Goal: Task Accomplishment & Management: Manage account settings

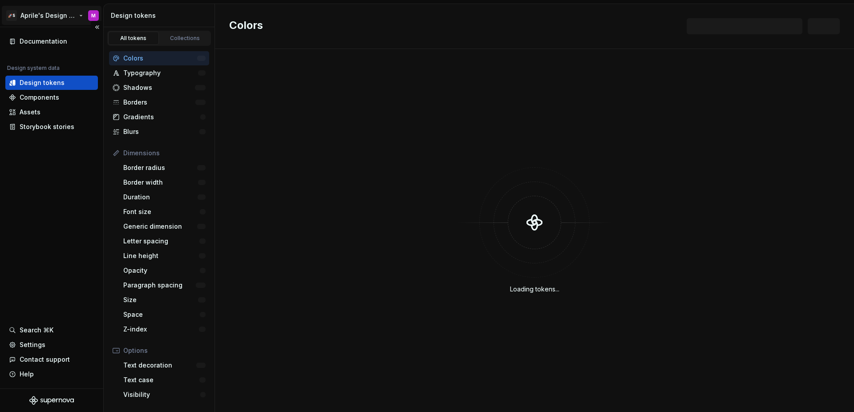
click at [44, 16] on html "🚀S Aprile's Design System M Documentation Design system data Design tokens Comp…" at bounding box center [427, 206] width 854 height 412
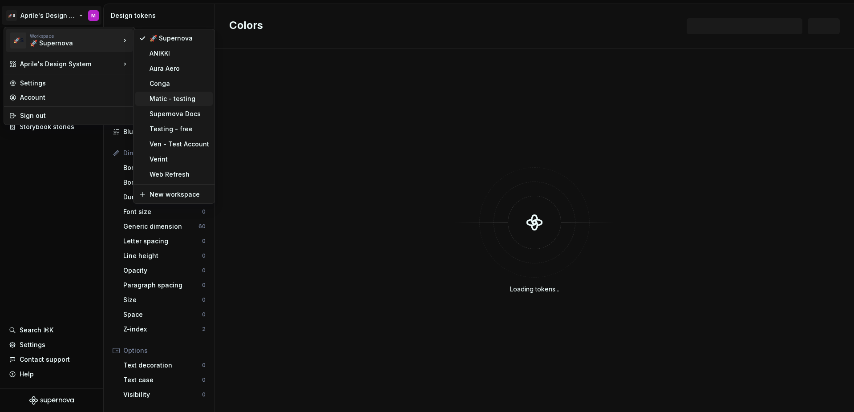
click at [181, 101] on div "Matic - testing" at bounding box center [180, 98] width 60 height 9
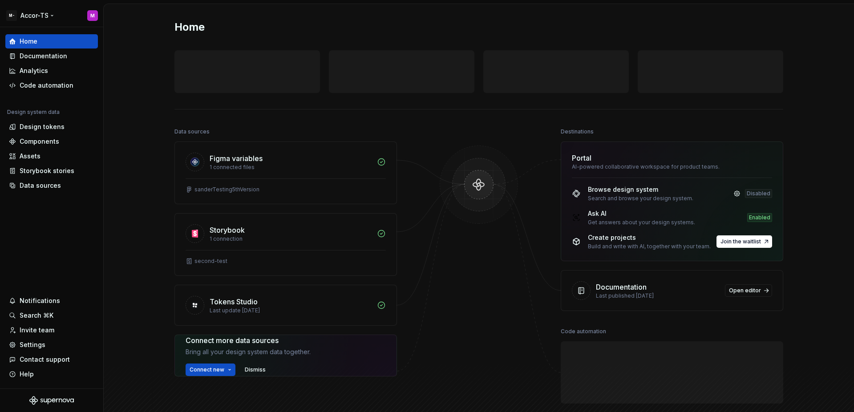
click at [47, 14] on html "M- Accor-TS M Home Documentation Analytics Code automation Design system data D…" at bounding box center [427, 206] width 854 height 412
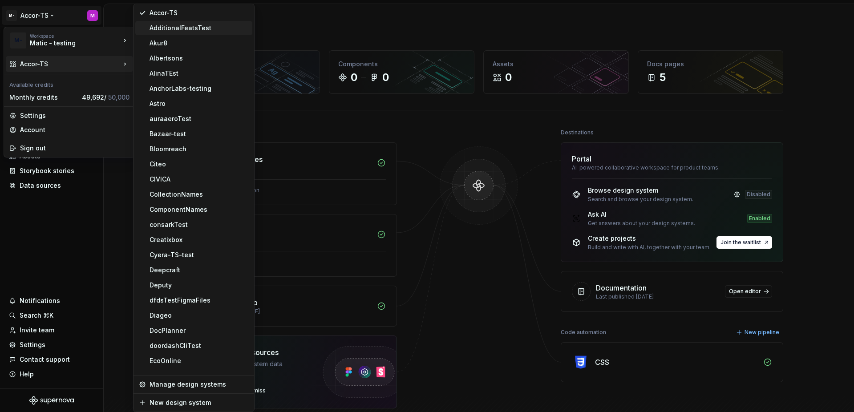
click at [160, 31] on div "AdditionalFeatsTest" at bounding box center [199, 28] width 99 height 9
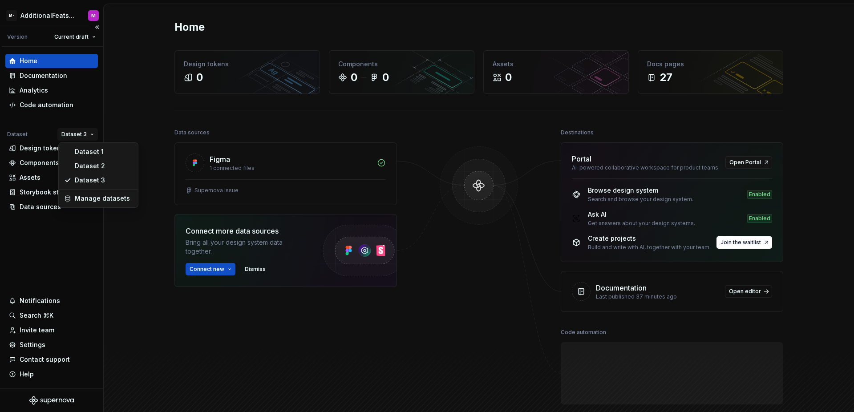
click at [69, 131] on html "M- AdditionalFeatsTest M Version Current draft Home Documentation Analytics Cod…" at bounding box center [427, 206] width 854 height 412
click at [81, 146] on div "Dataset 1" at bounding box center [99, 152] width 76 height 14
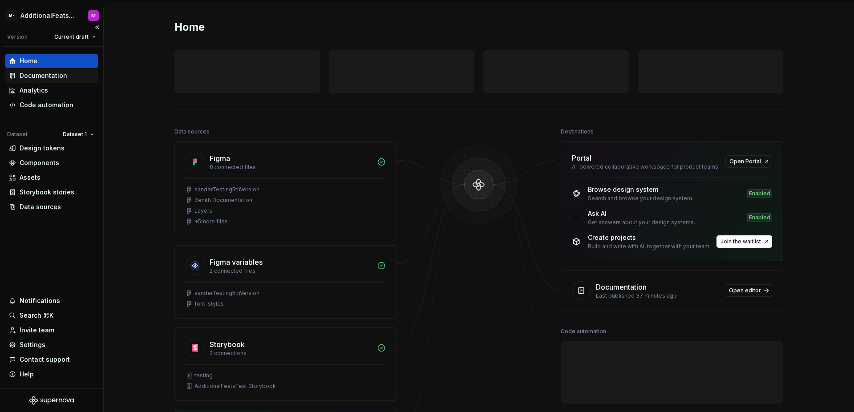
click at [58, 81] on div "Documentation" at bounding box center [51, 76] width 93 height 14
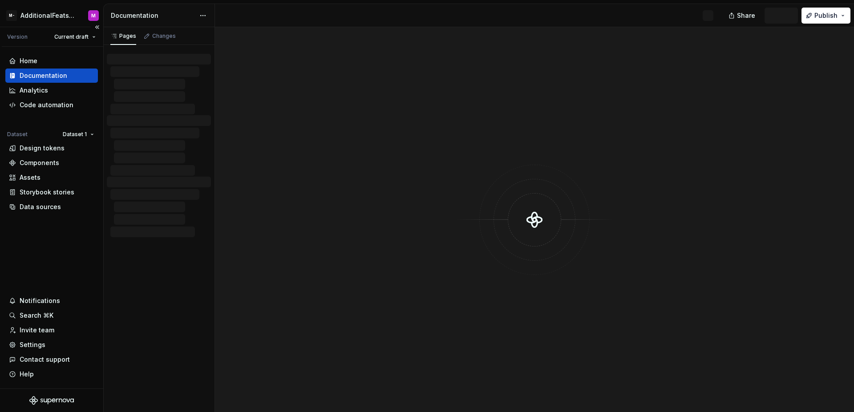
click at [68, 77] on div "Documentation" at bounding box center [51, 75] width 85 height 9
click at [809, 15] on button "Publish" at bounding box center [826, 16] width 49 height 16
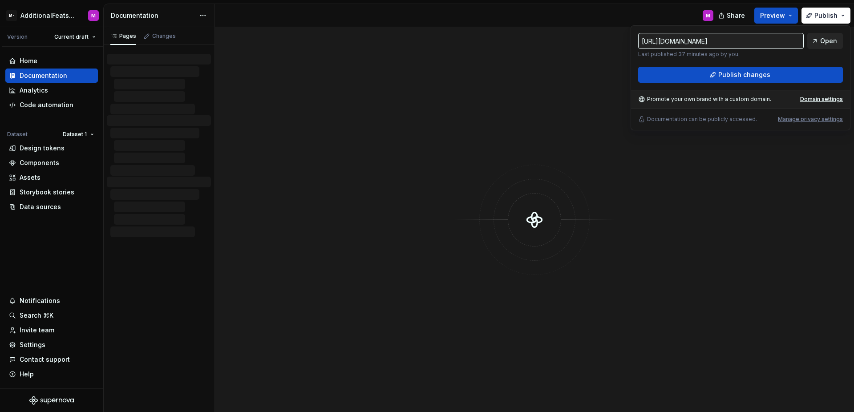
click at [816, 42] on link "Open" at bounding box center [826, 41] width 36 height 16
click at [38, 347] on div "Settings" at bounding box center [33, 345] width 26 height 9
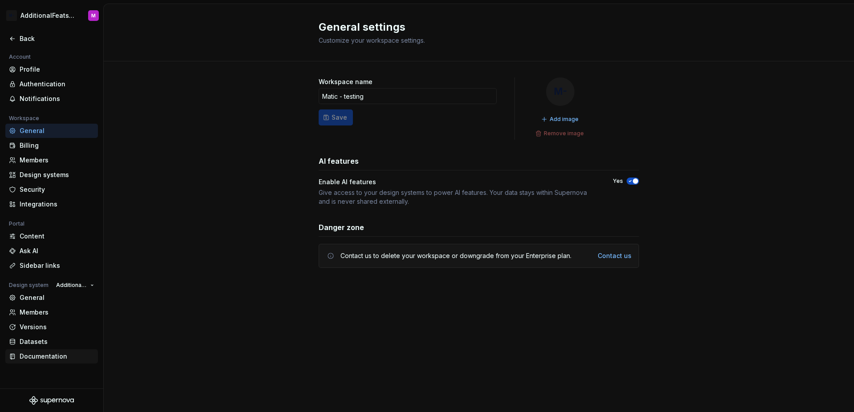
click at [45, 356] on div "Documentation" at bounding box center [57, 356] width 75 height 9
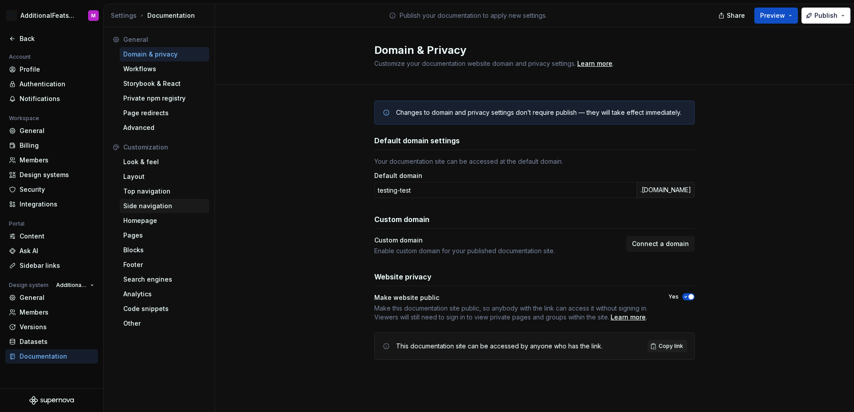
click at [158, 211] on div "Side navigation" at bounding box center [164, 206] width 89 height 14
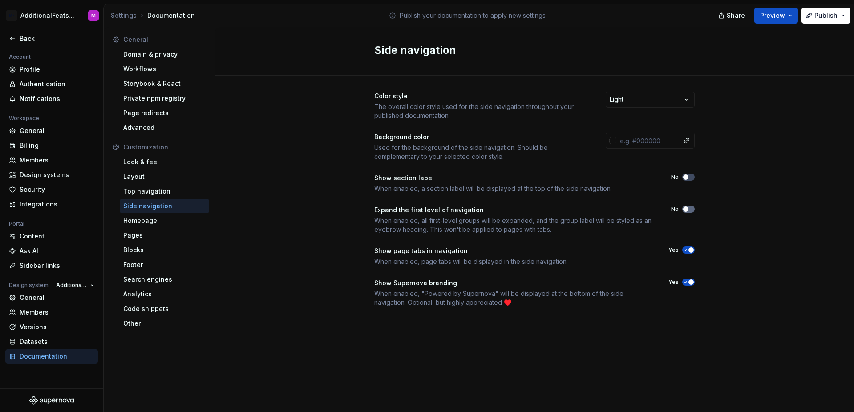
click at [689, 209] on button "No" at bounding box center [688, 209] width 12 height 7
click at [722, 211] on div "Color style The overall color style used for the side navigation throughout you…" at bounding box center [534, 208] width 639 height 265
click at [23, 38] on div "Back" at bounding box center [57, 38] width 75 height 9
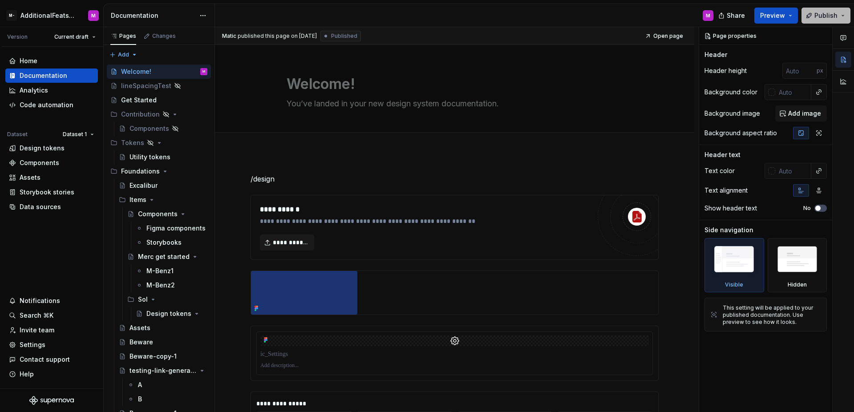
drag, startPoint x: 812, startPoint y: 13, endPoint x: 811, endPoint y: 17, distance: 4.6
click at [812, 13] on button "Publish" at bounding box center [826, 16] width 49 height 16
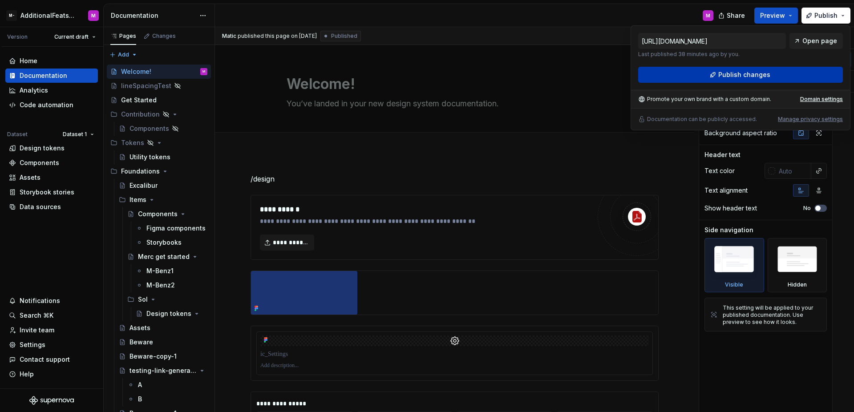
click at [777, 75] on button "Publish changes" at bounding box center [740, 75] width 205 height 16
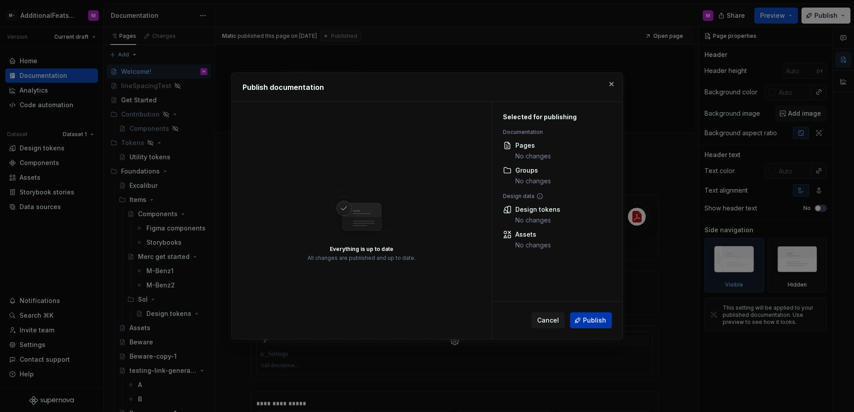
click at [580, 323] on button "Publish" at bounding box center [591, 321] width 42 height 16
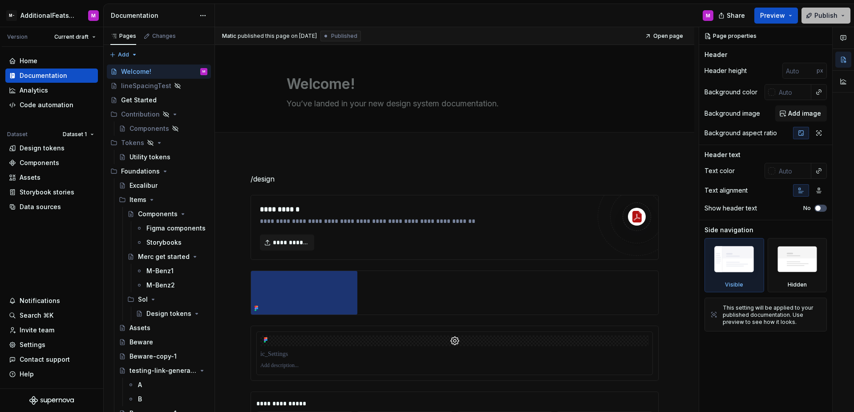
click at [814, 18] on button "Publish" at bounding box center [826, 16] width 49 height 16
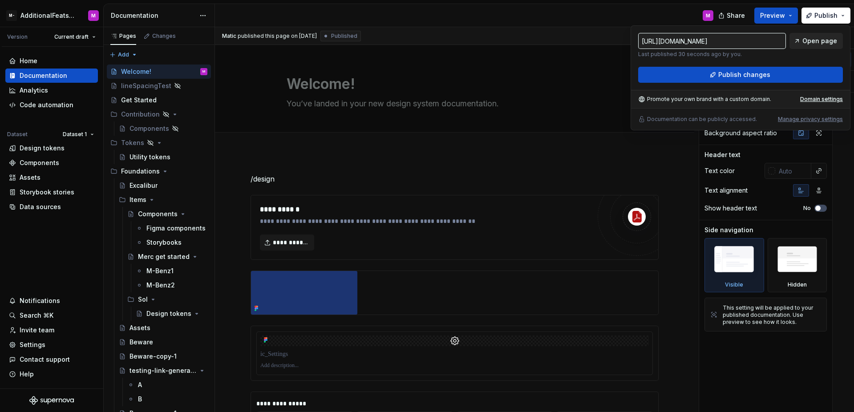
click at [809, 39] on span "Open page" at bounding box center [820, 41] width 35 height 9
click at [608, 18] on div "M" at bounding box center [468, 15] width 506 height 23
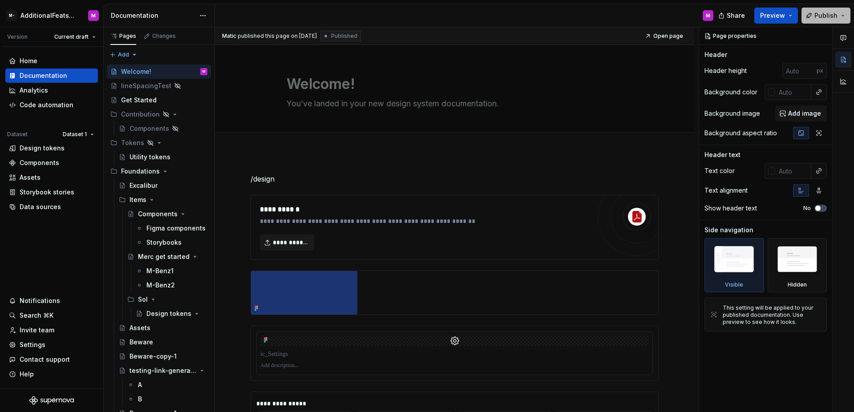
click at [822, 16] on span "Publish" at bounding box center [826, 15] width 23 height 9
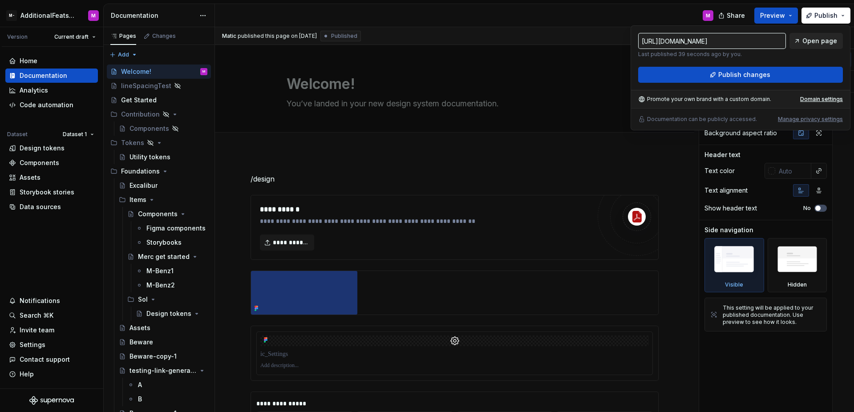
click at [814, 37] on span "Open page" at bounding box center [820, 41] width 35 height 9
click at [44, 348] on div "Settings" at bounding box center [51, 345] width 85 height 9
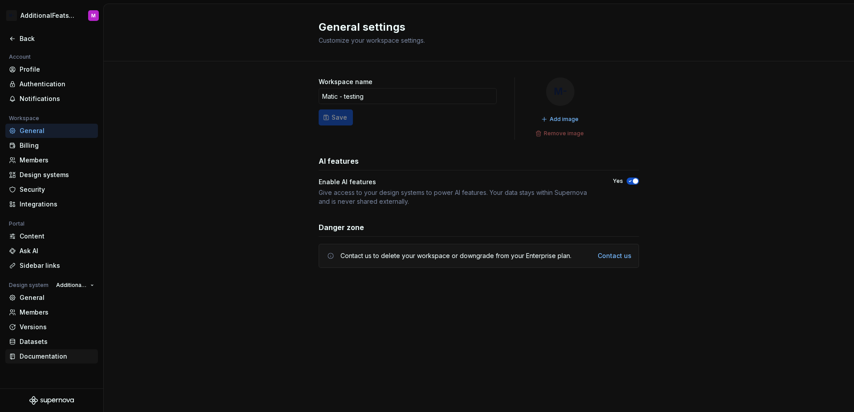
click at [43, 359] on div "Documentation" at bounding box center [57, 356] width 75 height 9
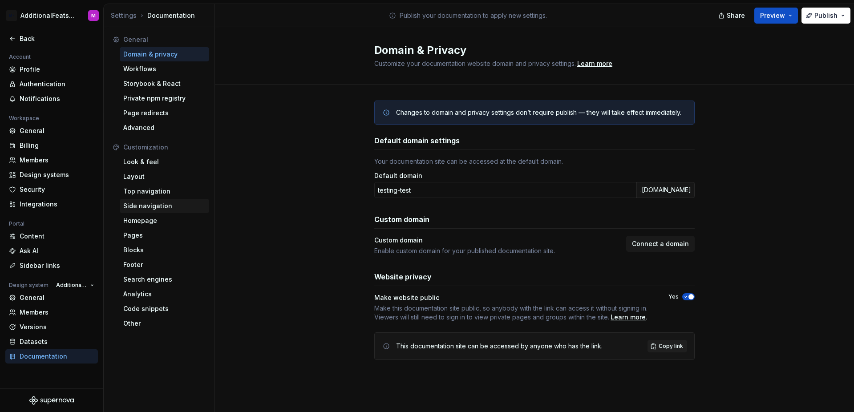
click at [142, 206] on div "Side navigation" at bounding box center [164, 206] width 82 height 9
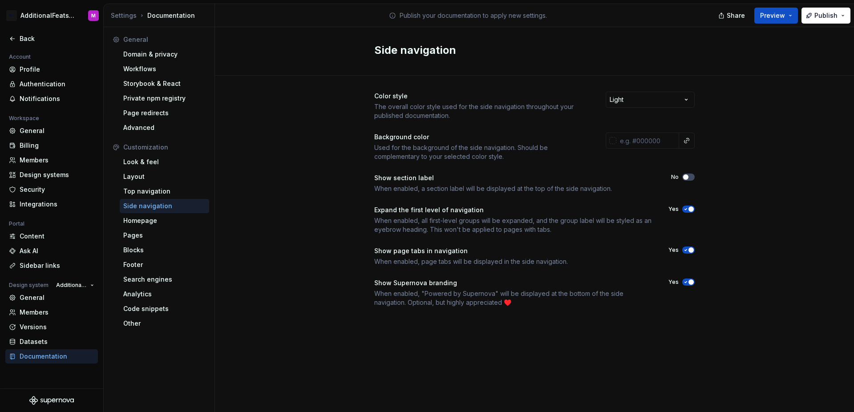
click at [683, 209] on icon "button" at bounding box center [685, 209] width 7 height 5
click at [736, 199] on div "Color style The overall color style used for the side navigation throughout you…" at bounding box center [534, 208] width 639 height 265
click at [28, 36] on div "Back" at bounding box center [57, 38] width 75 height 9
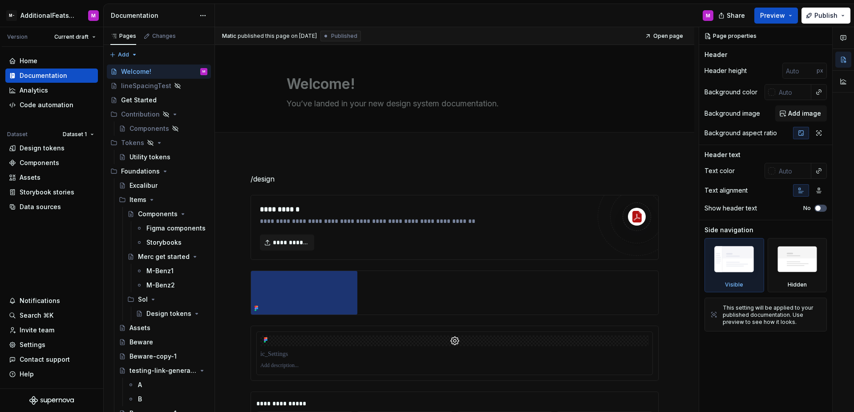
click at [823, 24] on div "Share Preview Publish" at bounding box center [788, 15] width 134 height 23
click at [823, 21] on button "Publish" at bounding box center [826, 16] width 49 height 16
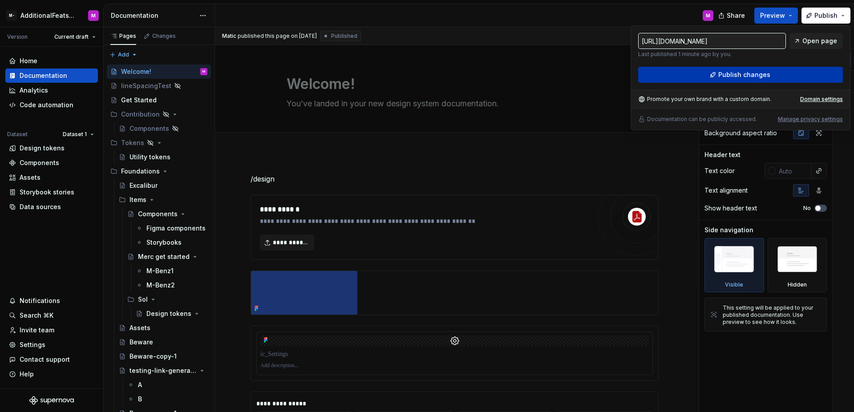
click at [792, 70] on button "Publish changes" at bounding box center [740, 75] width 205 height 16
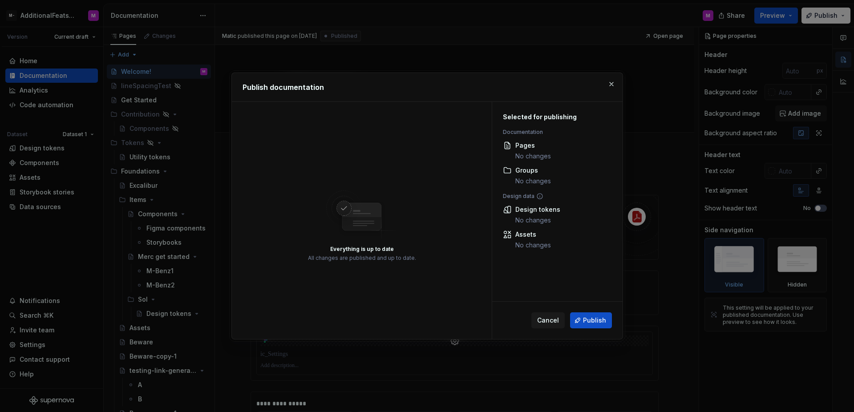
click at [585, 324] on span "Publish" at bounding box center [594, 320] width 23 height 9
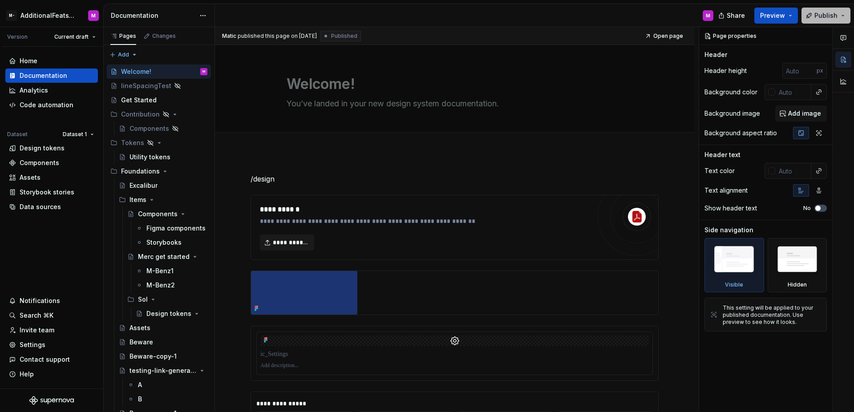
click at [831, 20] on button "Publish" at bounding box center [826, 16] width 49 height 16
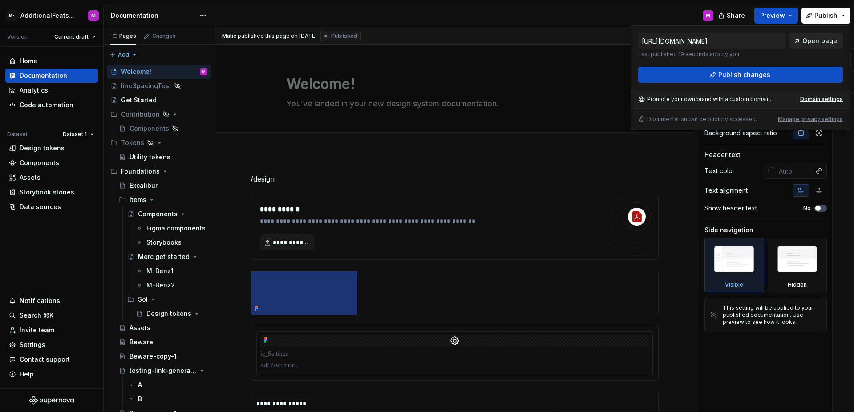
click at [823, 37] on span "Open page" at bounding box center [820, 41] width 35 height 9
type textarea "*"
click at [45, 341] on div "Settings" at bounding box center [51, 345] width 85 height 9
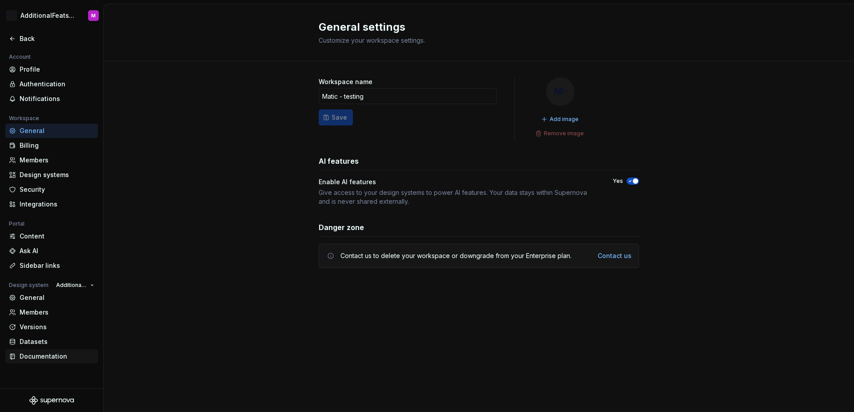
click at [43, 353] on div "Documentation" at bounding box center [57, 356] width 75 height 9
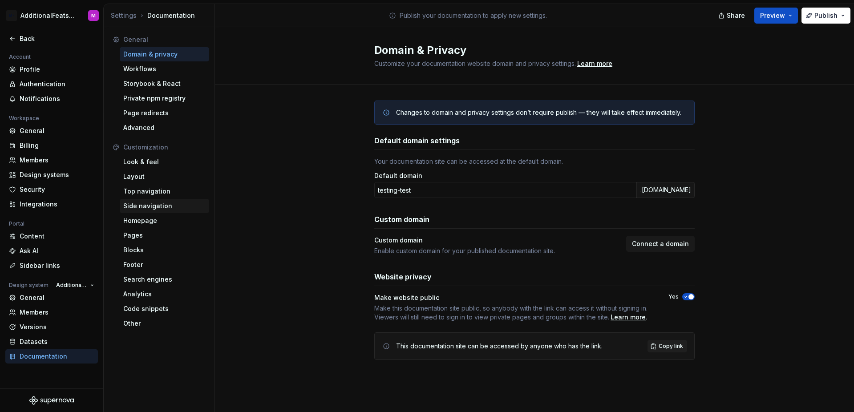
click at [155, 209] on div "Side navigation" at bounding box center [164, 206] width 82 height 9
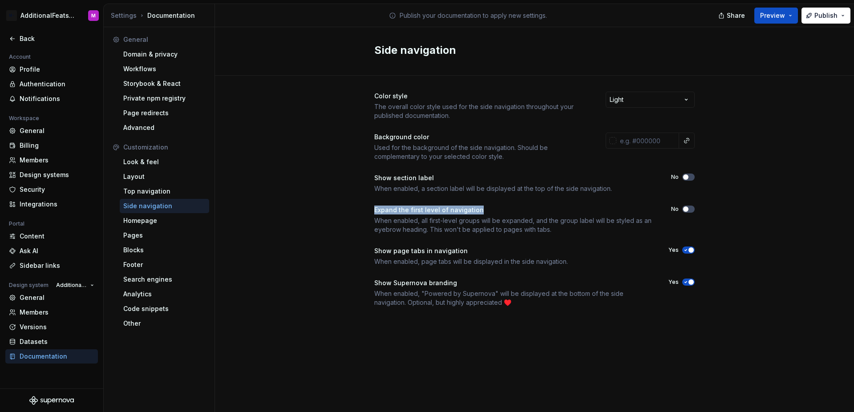
drag, startPoint x: 373, startPoint y: 213, endPoint x: 488, endPoint y: 207, distance: 115.5
click at [488, 207] on div "Color style The overall color style used for the side navigation throughout you…" at bounding box center [534, 208] width 639 height 265
copy div "Expand the first level of navigation"
click at [483, 207] on div "Expand the first level of navigation" at bounding box center [514, 210] width 281 height 9
click at [480, 208] on div "Expand the first level of navigation" at bounding box center [514, 210] width 281 height 9
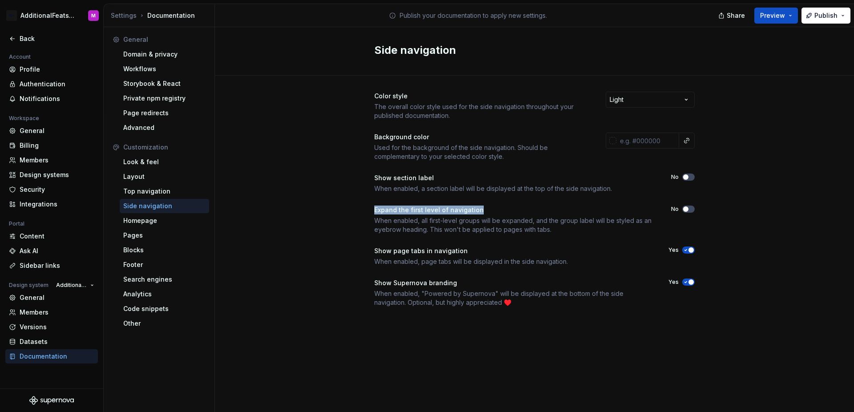
drag, startPoint x: 371, startPoint y: 209, endPoint x: 483, endPoint y: 211, distance: 111.7
click at [483, 211] on div "Color style The overall color style used for the side navigation throughout you…" at bounding box center [534, 208] width 639 height 265
copy div "Expand the first level of navigation"
click at [369, 203] on div "Color style The overall color style used for the side navigation throughout you…" at bounding box center [534, 208] width 639 height 265
